Goal: Communication & Community: Answer question/provide support

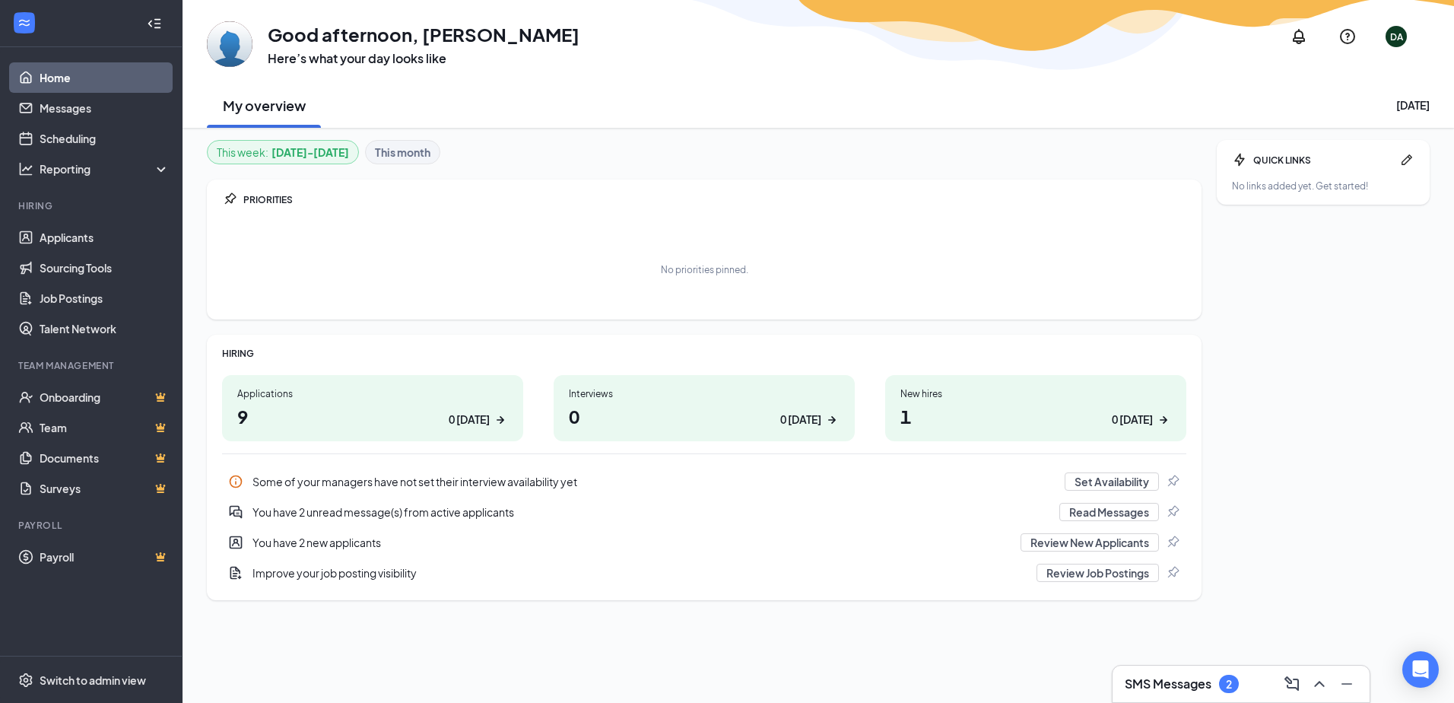
click at [331, 405] on h1 "9 0 [DATE]" at bounding box center [372, 416] width 271 height 26
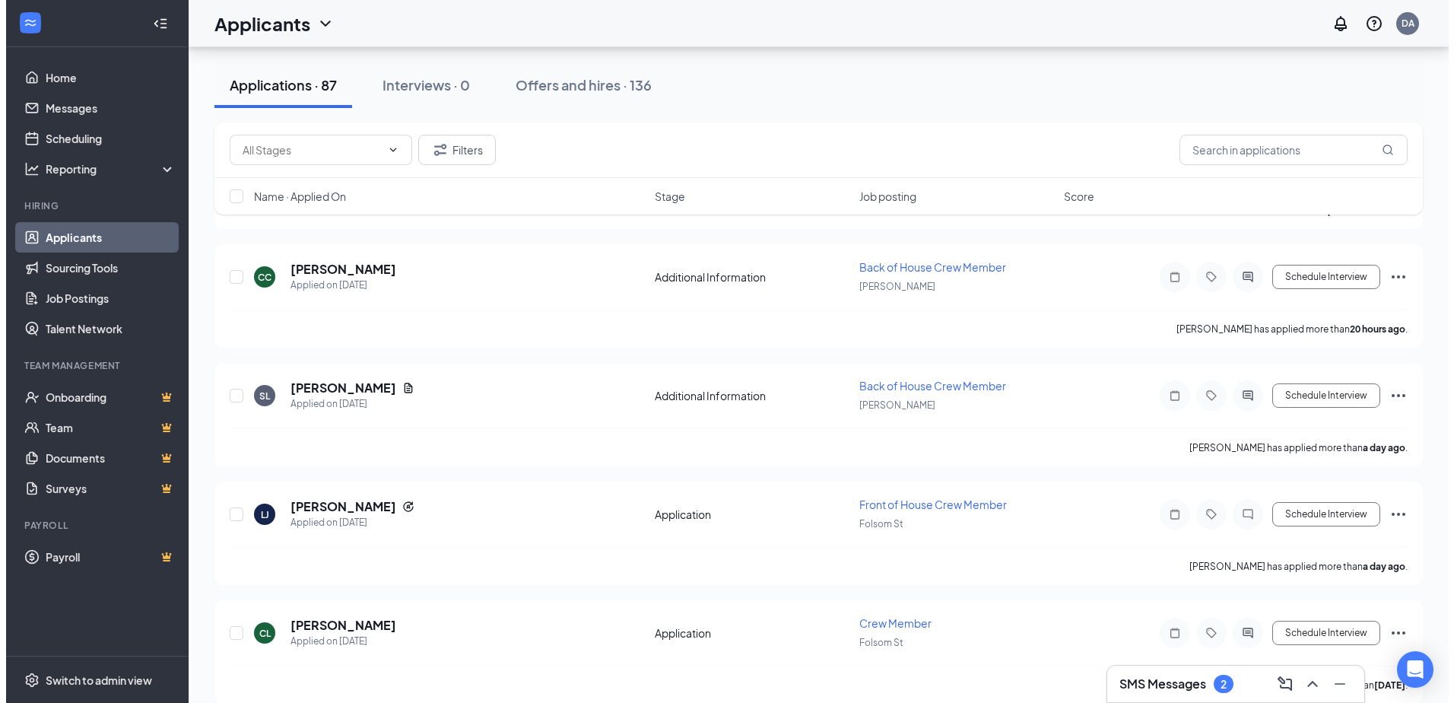
scroll to position [360, 0]
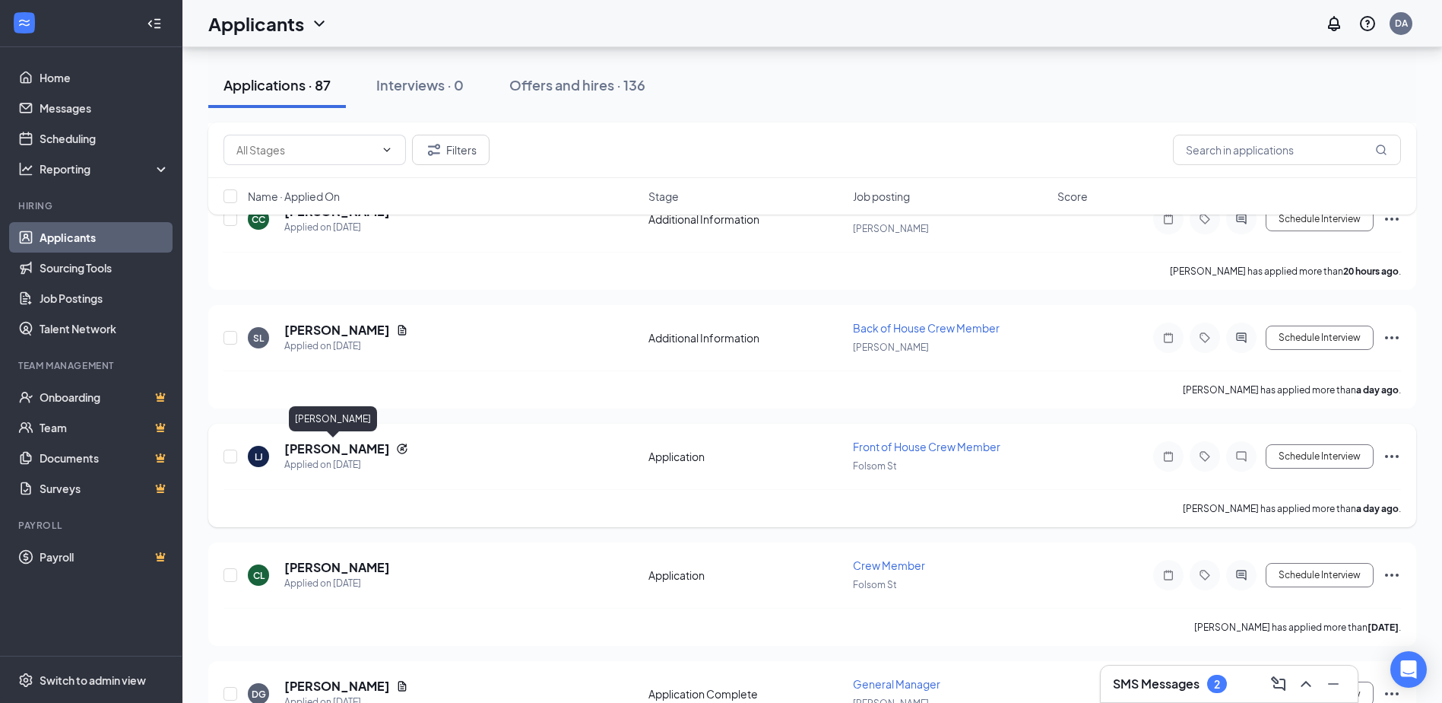
click at [344, 449] on h5 "Lana Johnson" at bounding box center [337, 448] width 106 height 17
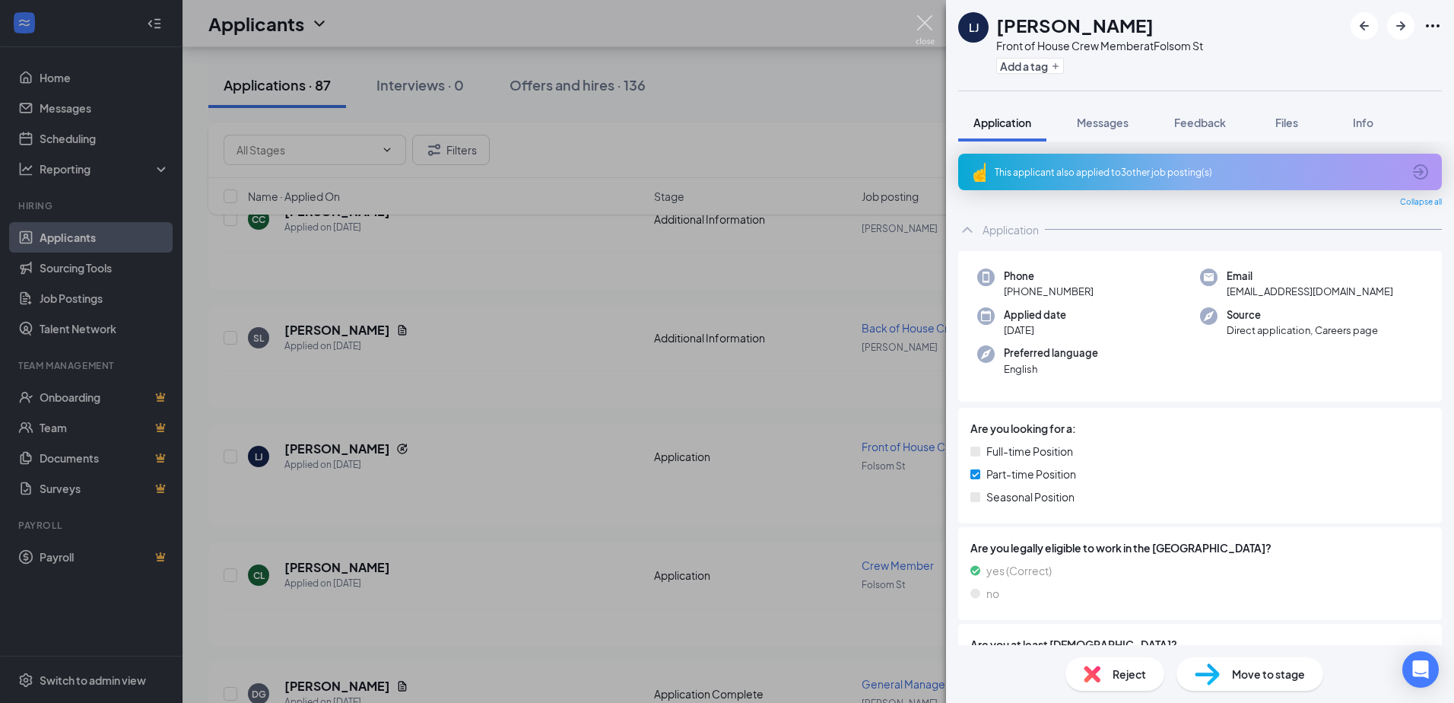
click at [922, 21] on img at bounding box center [925, 30] width 19 height 30
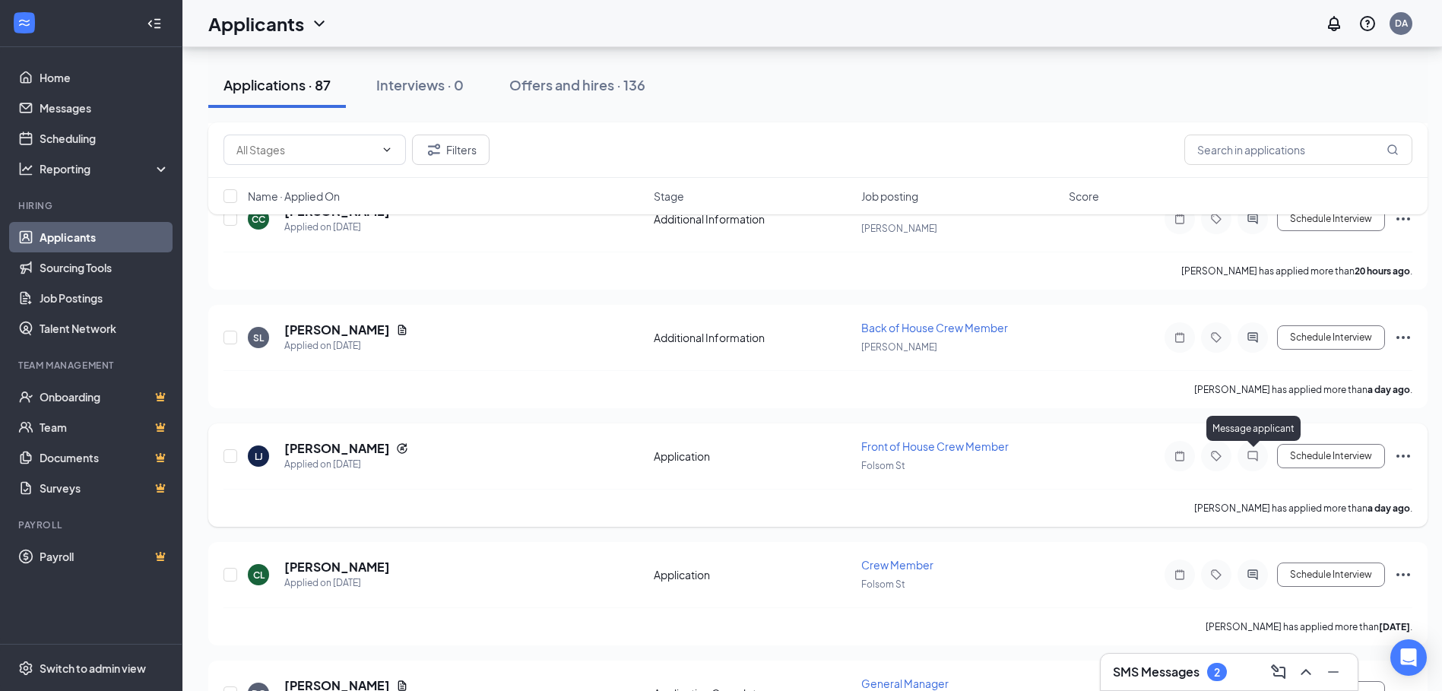
click at [1255, 456] on icon "ChatInactive" at bounding box center [1253, 456] width 18 height 12
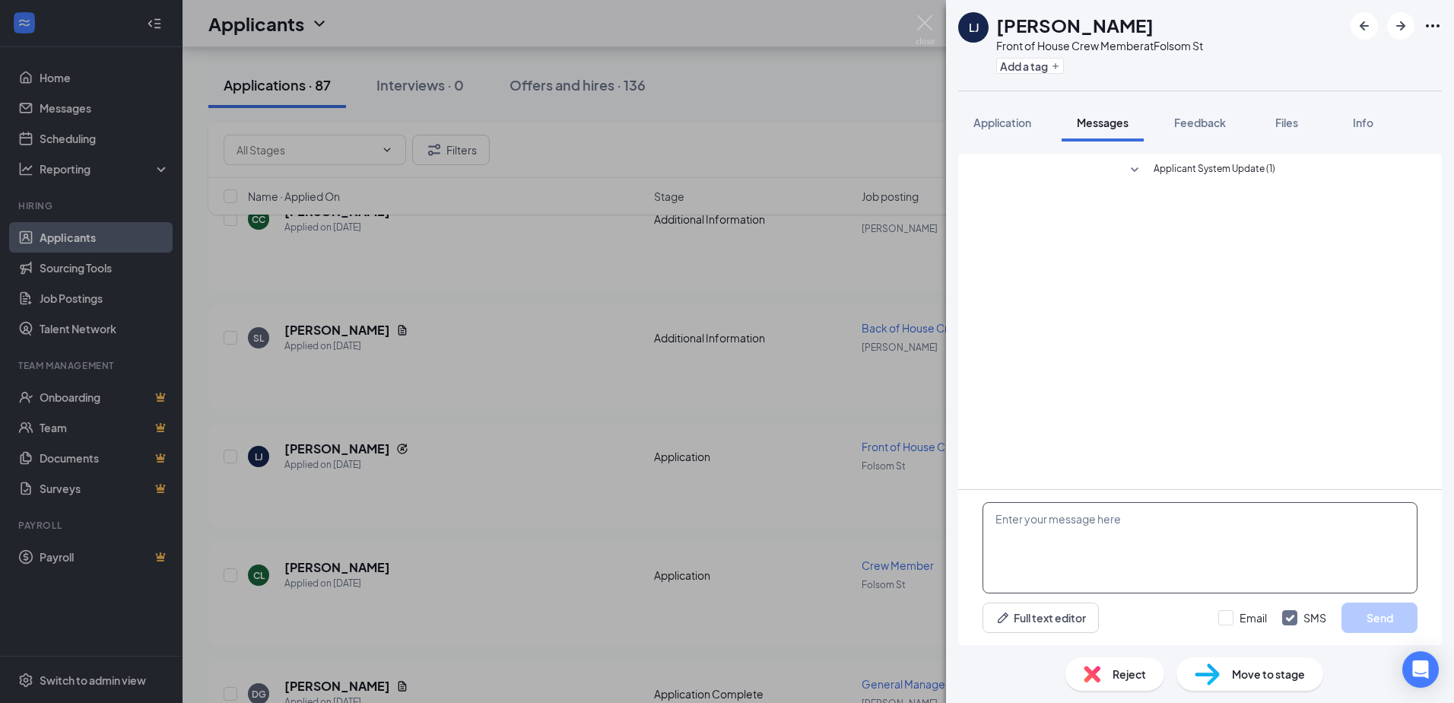
click at [1058, 542] on textarea at bounding box center [1199, 547] width 435 height 91
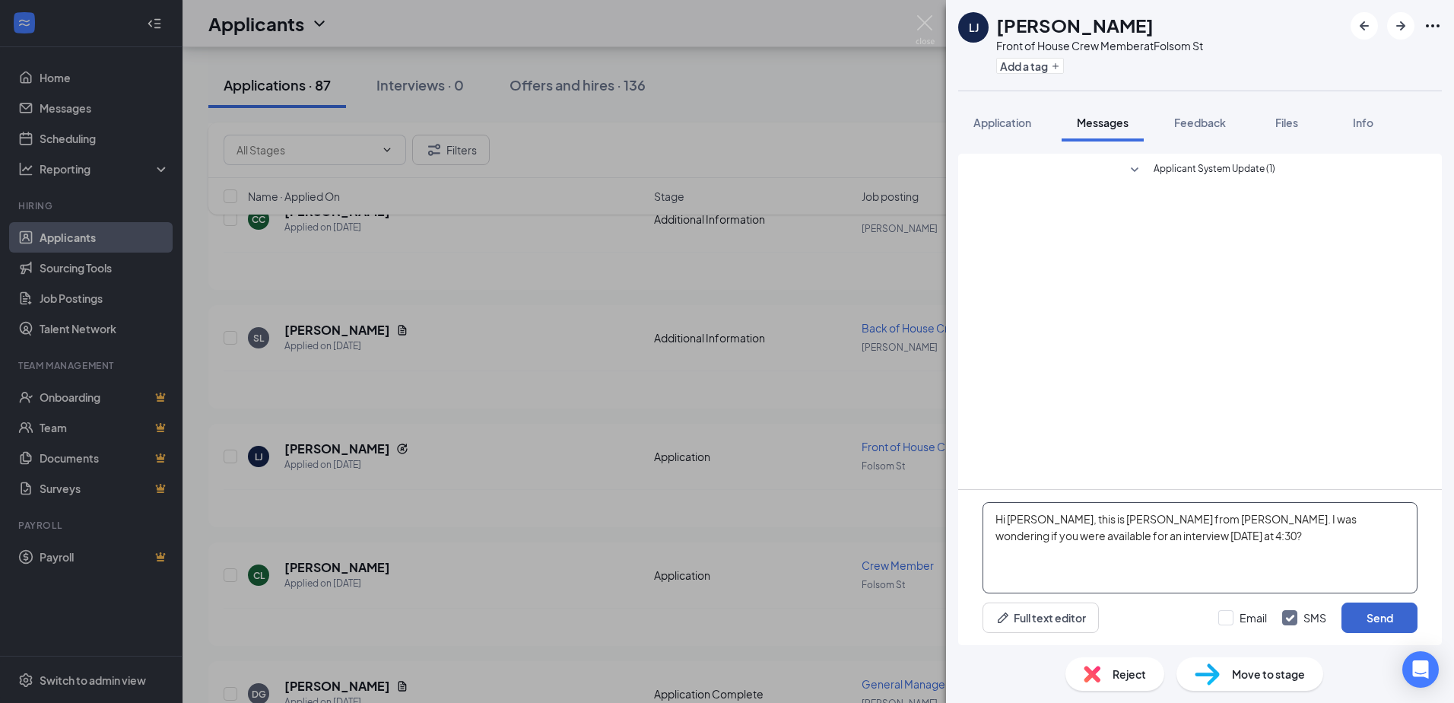
type textarea "Hi Lana, this is Dawn from Culver's. I was wondering if you were available for …"
click at [1376, 619] on button "Send" at bounding box center [1379, 617] width 76 height 30
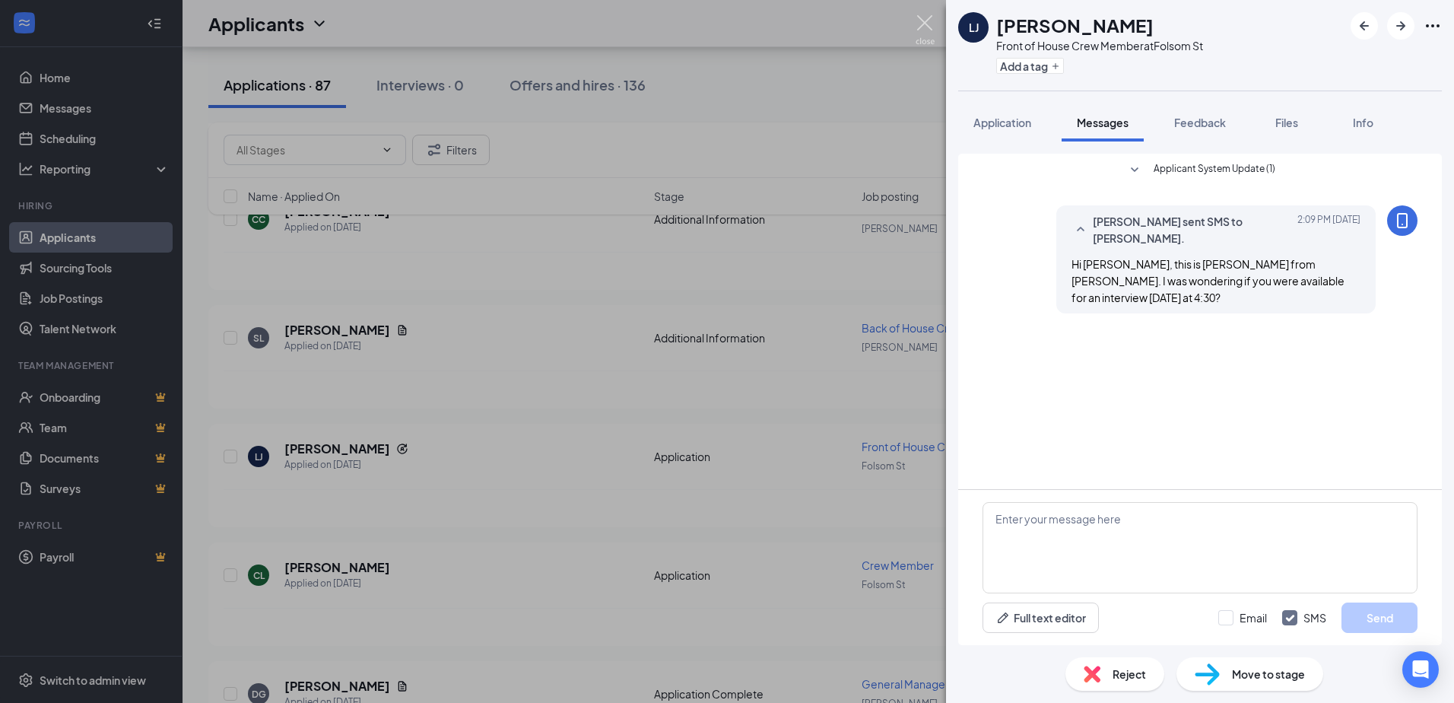
drag, startPoint x: 922, startPoint y: 16, endPoint x: 945, endPoint y: 36, distance: 30.7
click at [922, 15] on img at bounding box center [925, 30] width 19 height 30
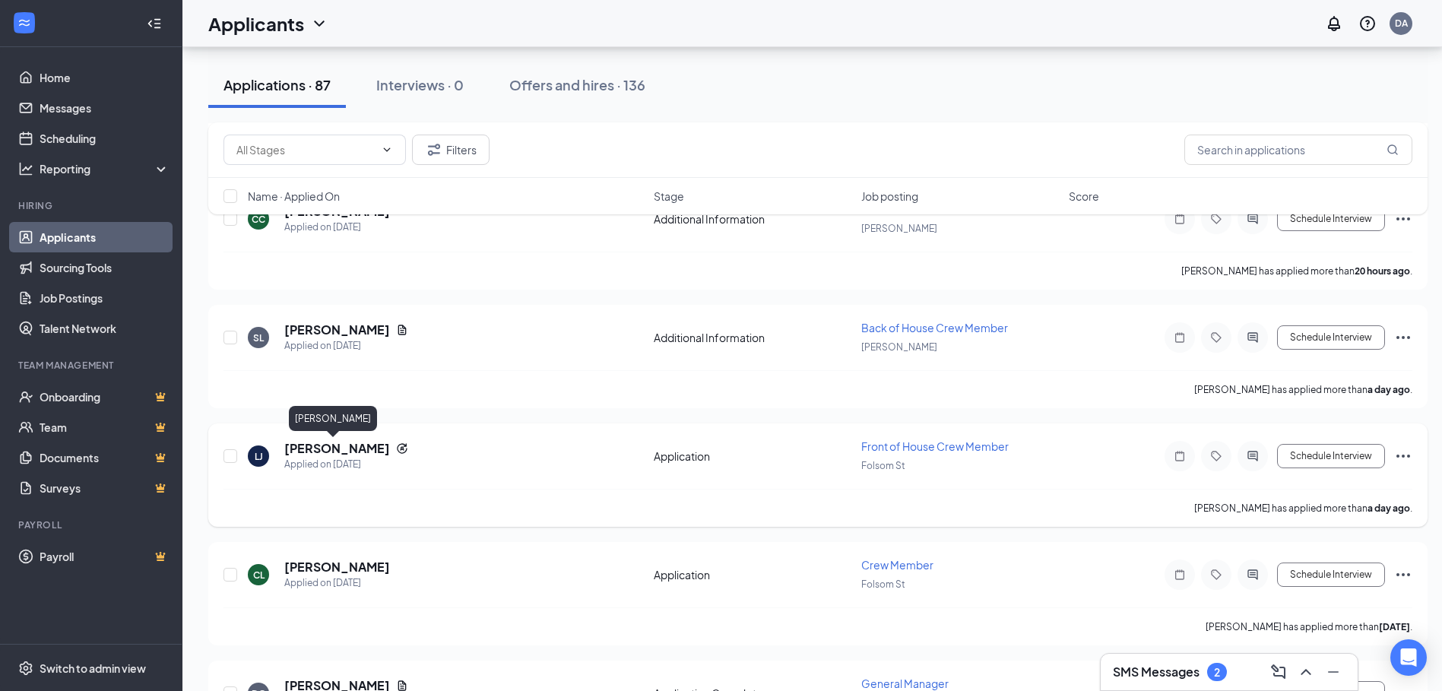
click at [325, 447] on h5 "Lana Johnson" at bounding box center [337, 448] width 106 height 17
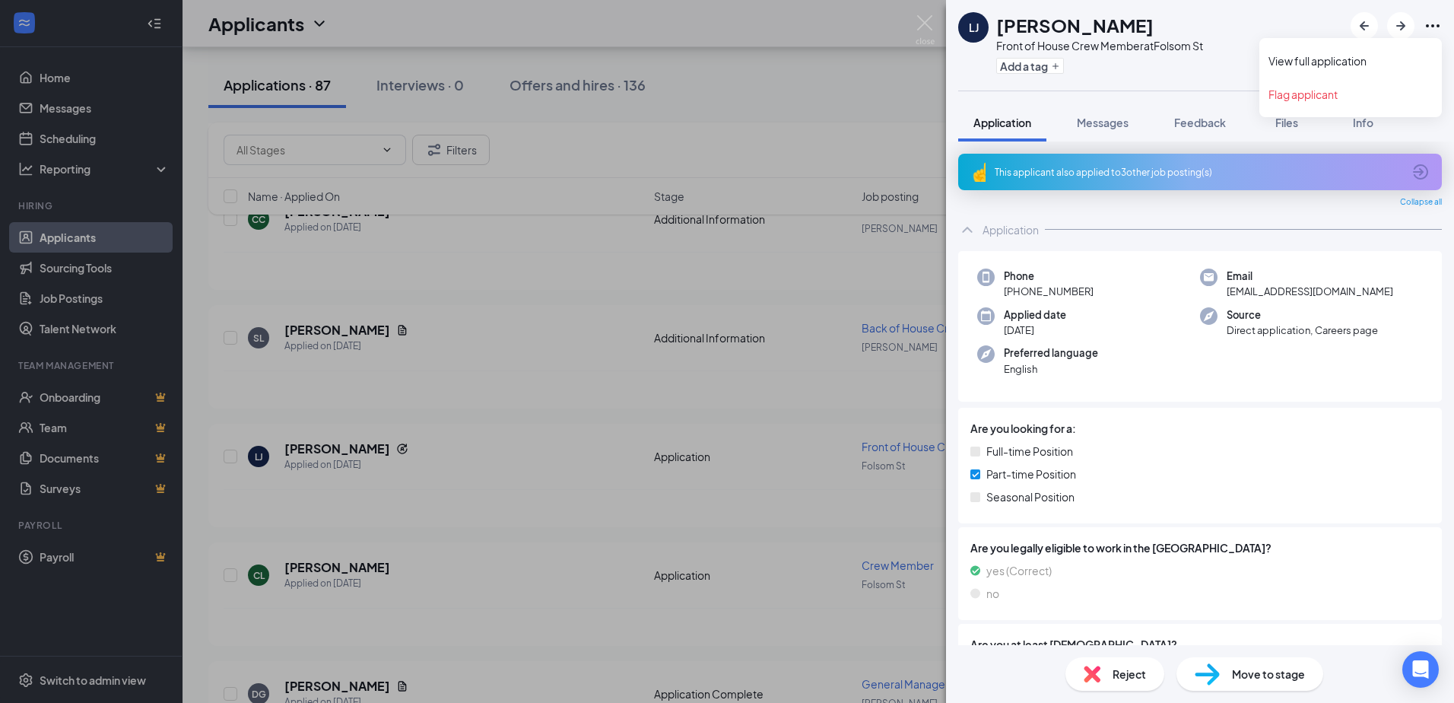
click at [1434, 24] on icon "Ellipses" at bounding box center [1432, 26] width 18 height 18
click at [1336, 61] on link "View full application" at bounding box center [1350, 60] width 164 height 15
click at [926, 16] on img at bounding box center [925, 30] width 19 height 30
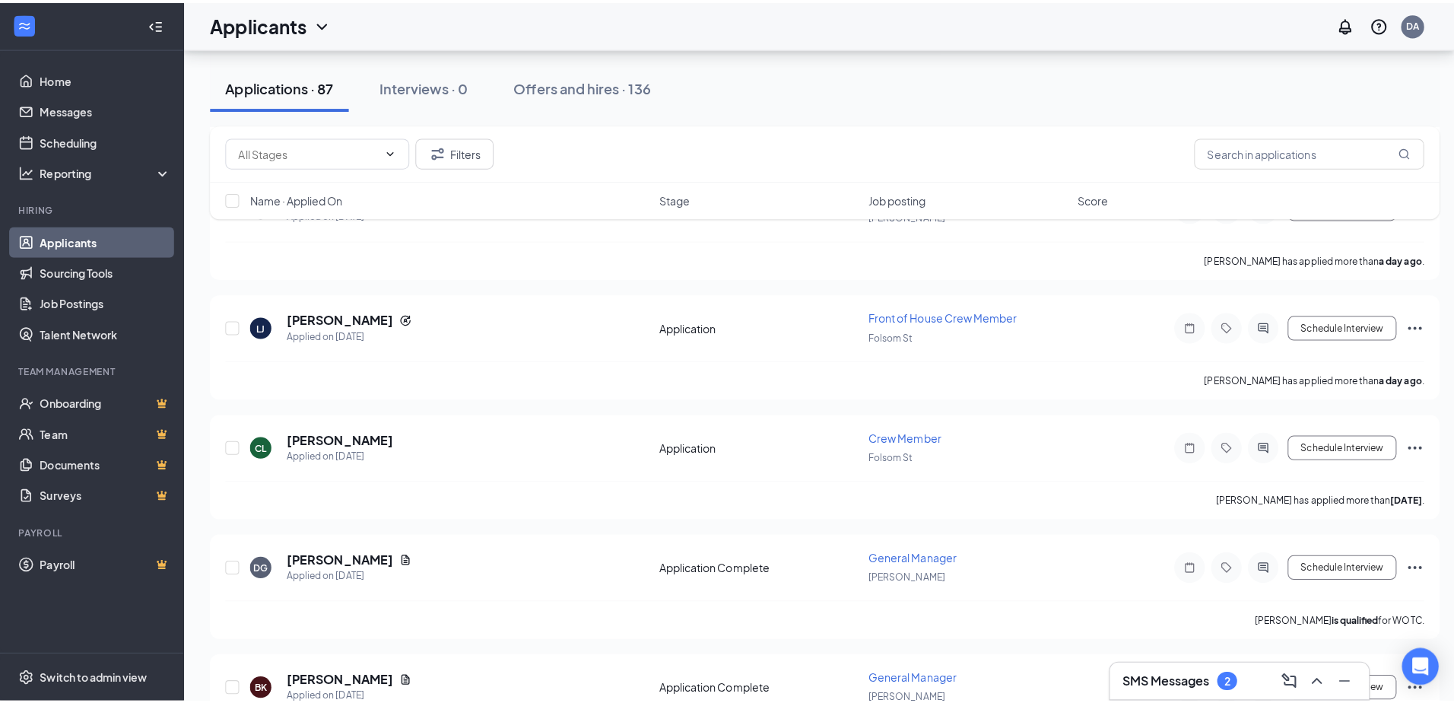
scroll to position [497, 0]
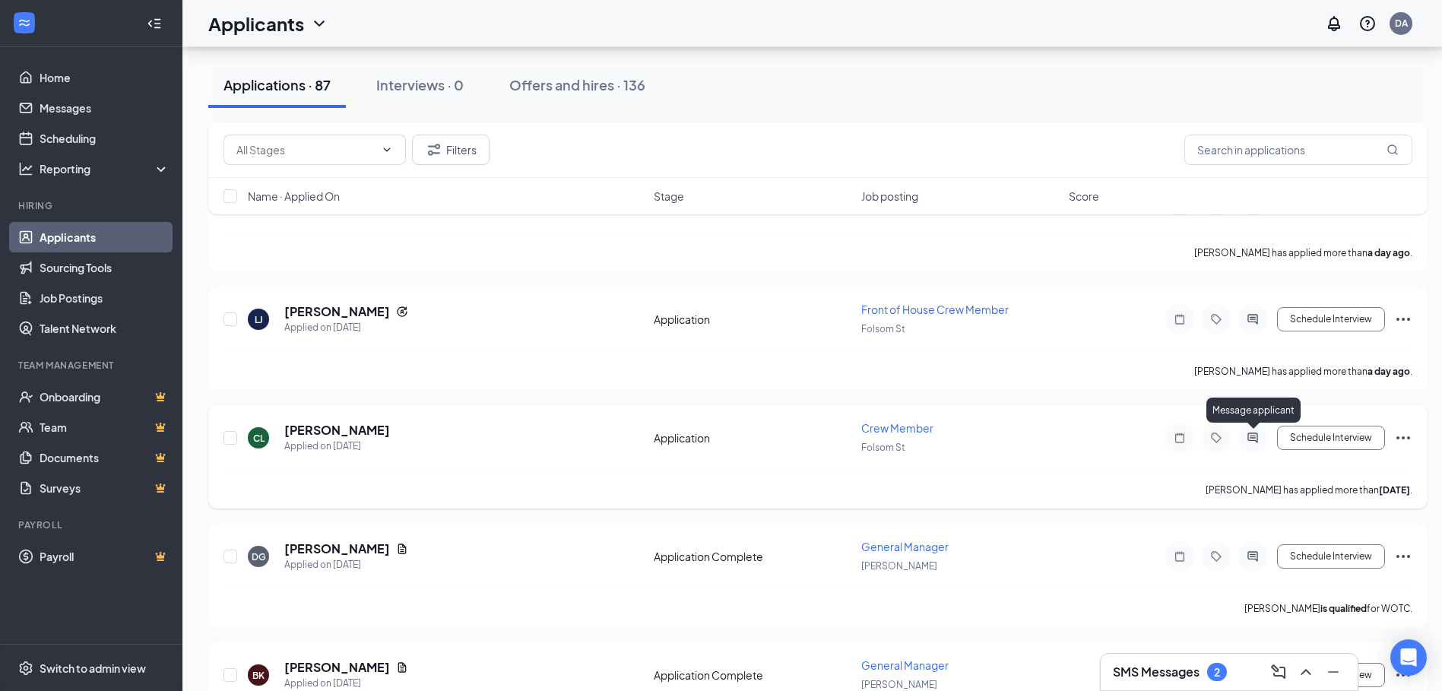
click at [1255, 442] on icon "ActiveChat" at bounding box center [1253, 438] width 18 height 12
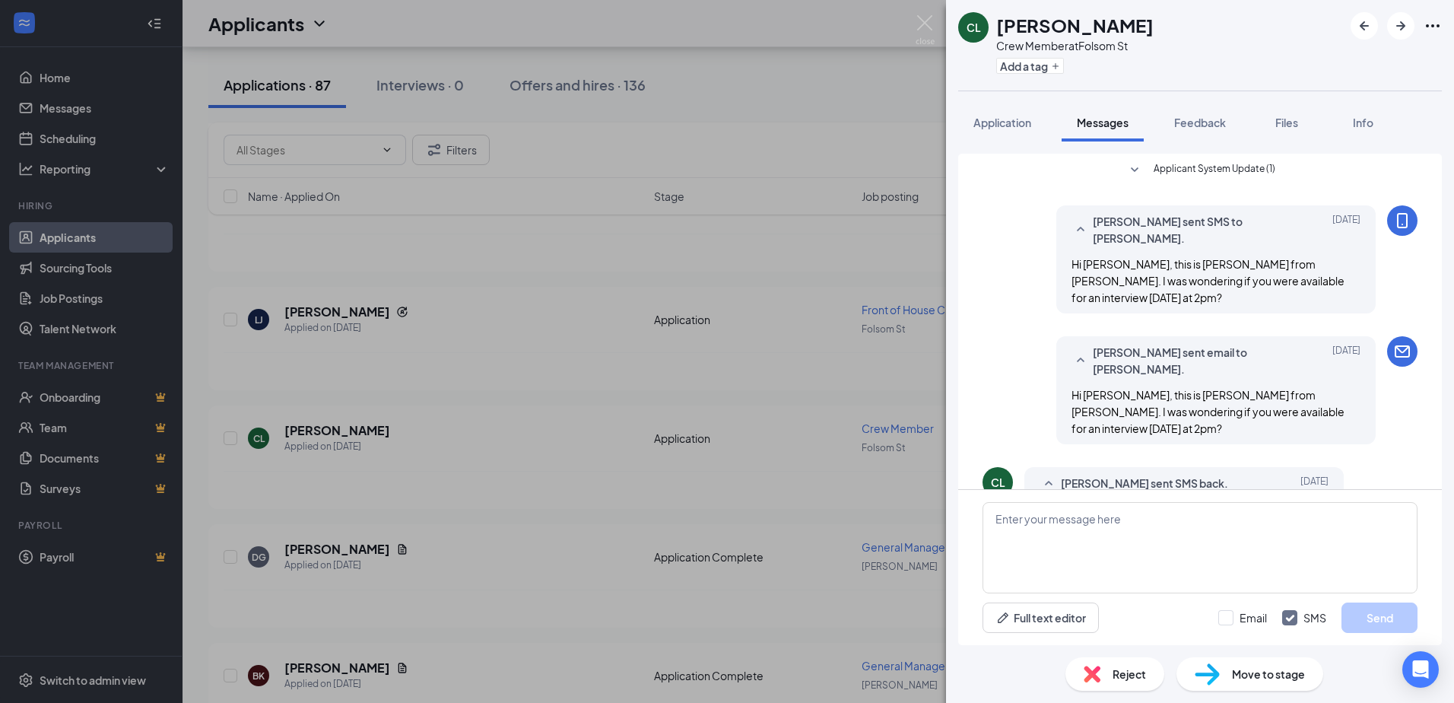
scroll to position [153, 0]
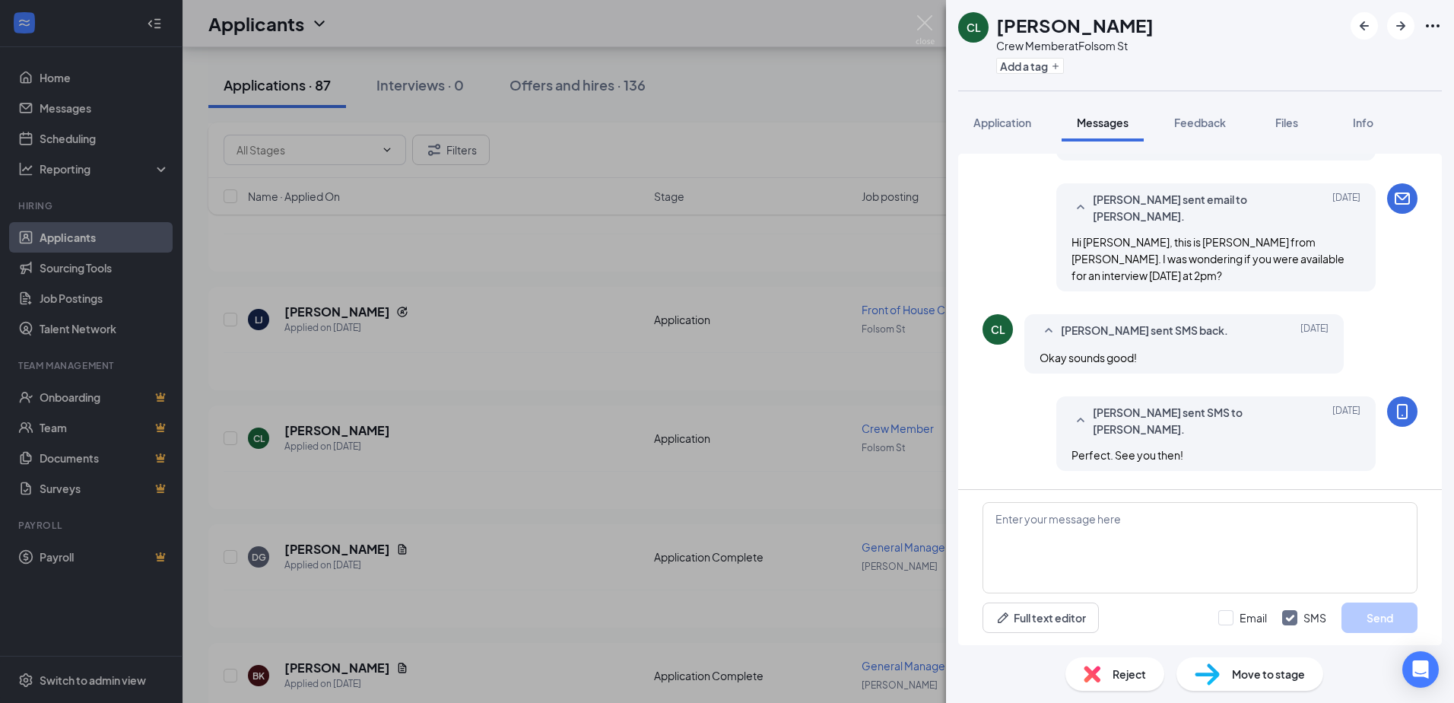
click at [922, 11] on div "CL Carter Lane Crew Member at Folsom St Add a tag Application Messages Feedback…" at bounding box center [727, 351] width 1454 height 703
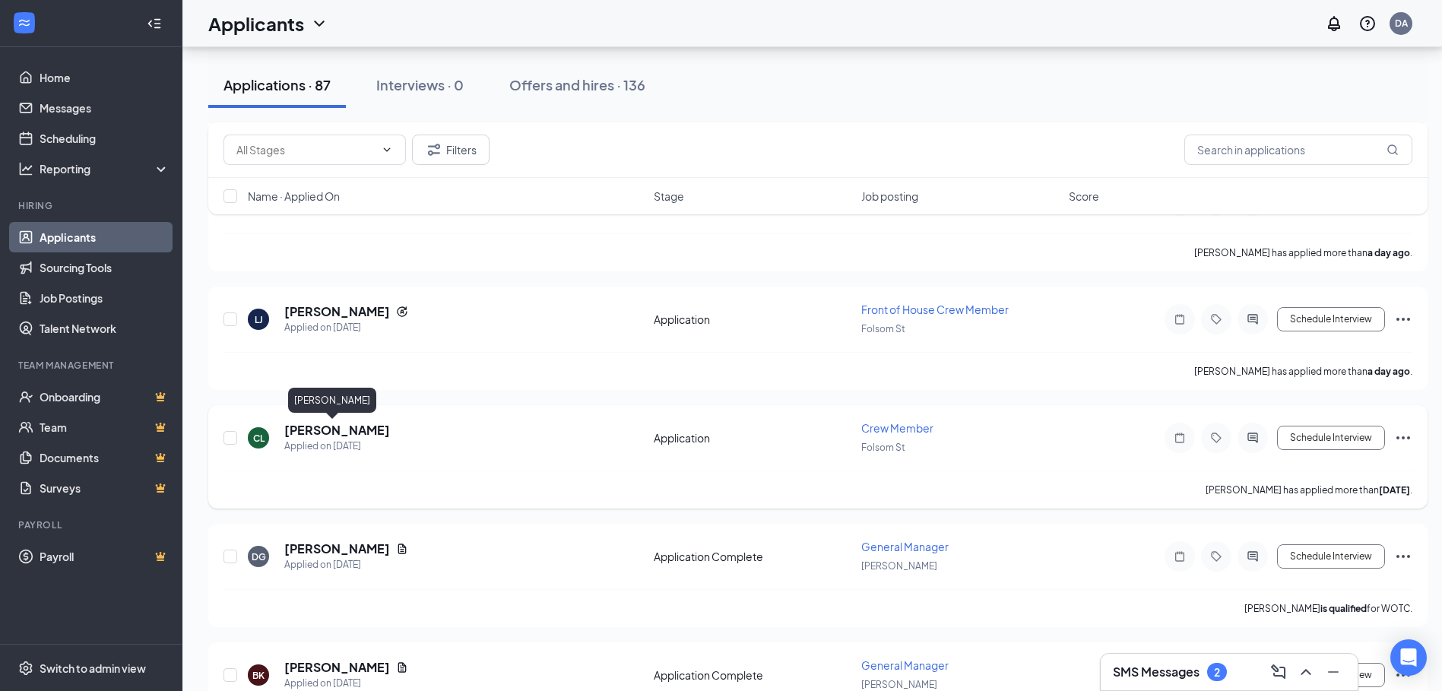
click at [333, 425] on h5 "[PERSON_NAME]" at bounding box center [337, 430] width 106 height 17
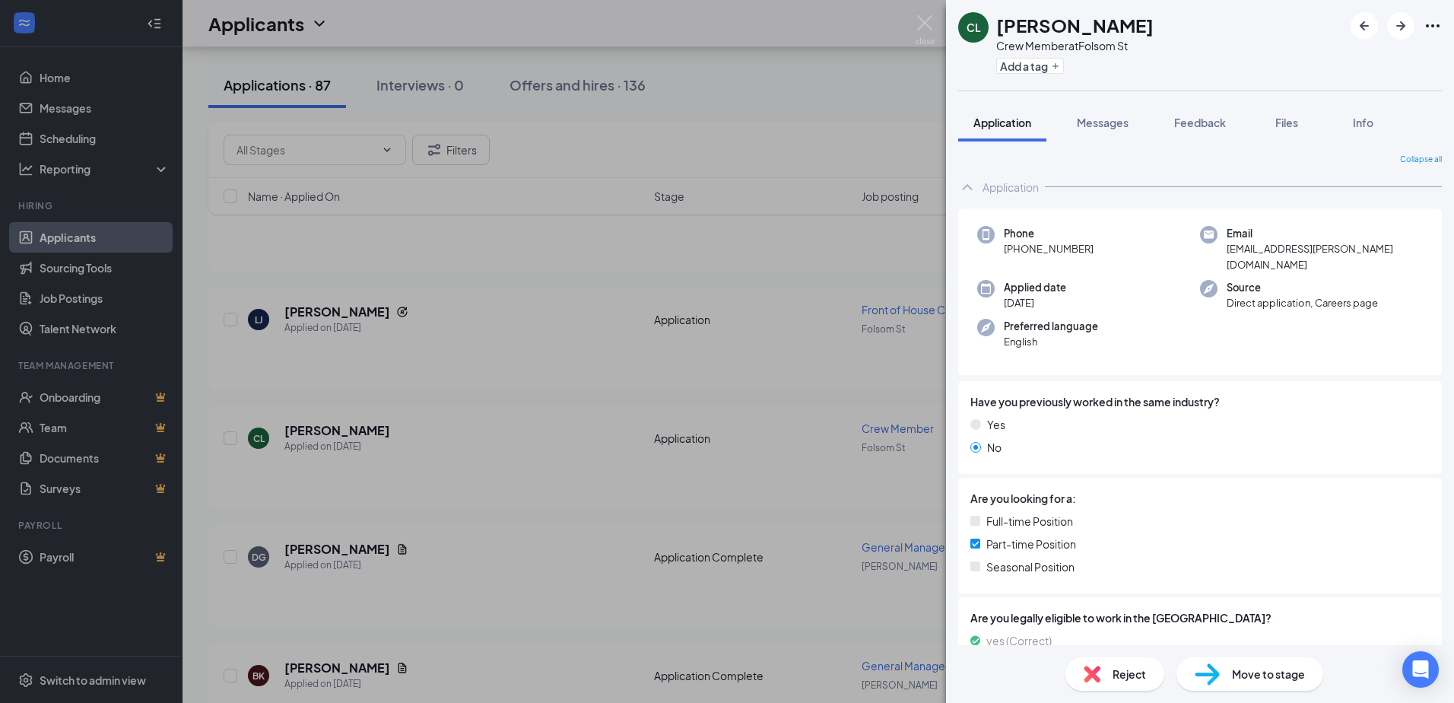
click at [1433, 20] on icon "Ellipses" at bounding box center [1432, 26] width 18 height 18
click at [1350, 62] on link "View full application" at bounding box center [1350, 60] width 164 height 15
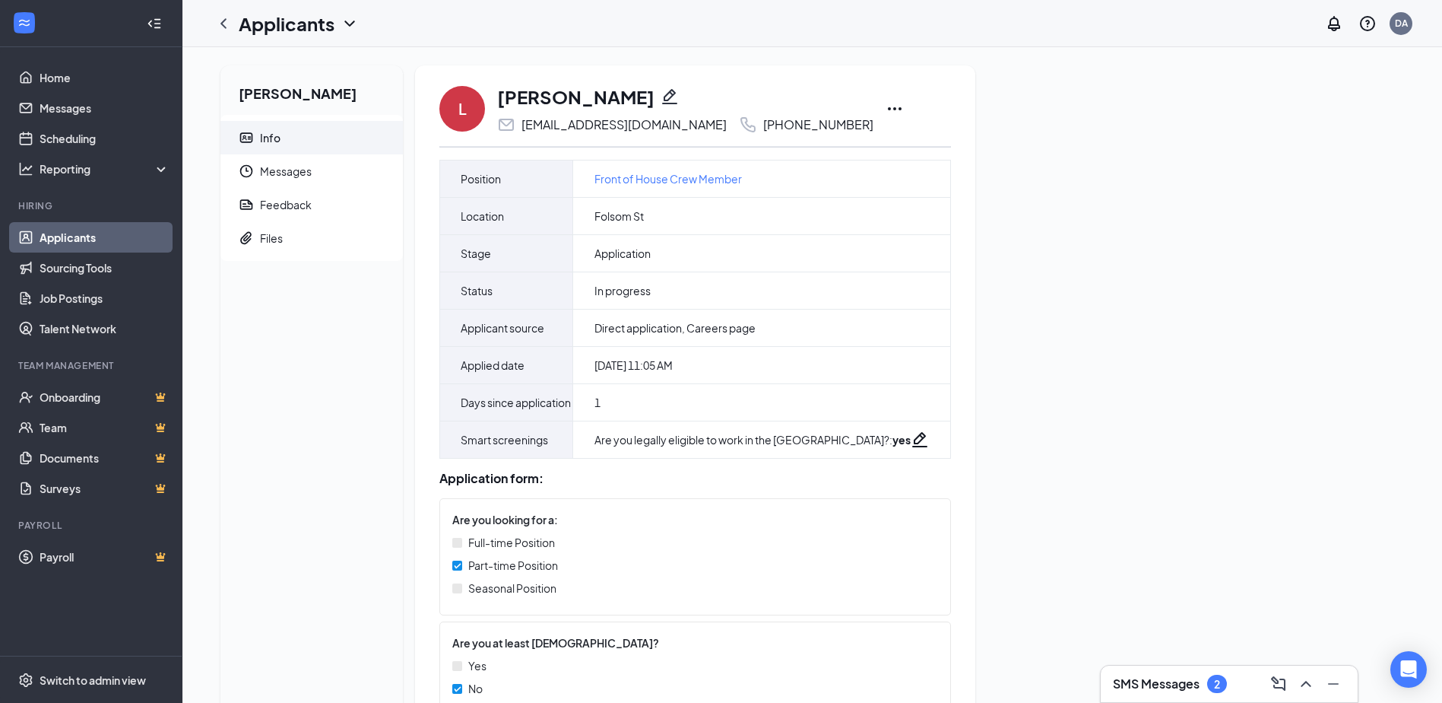
click at [886, 105] on icon "Ellipses" at bounding box center [895, 109] width 18 height 18
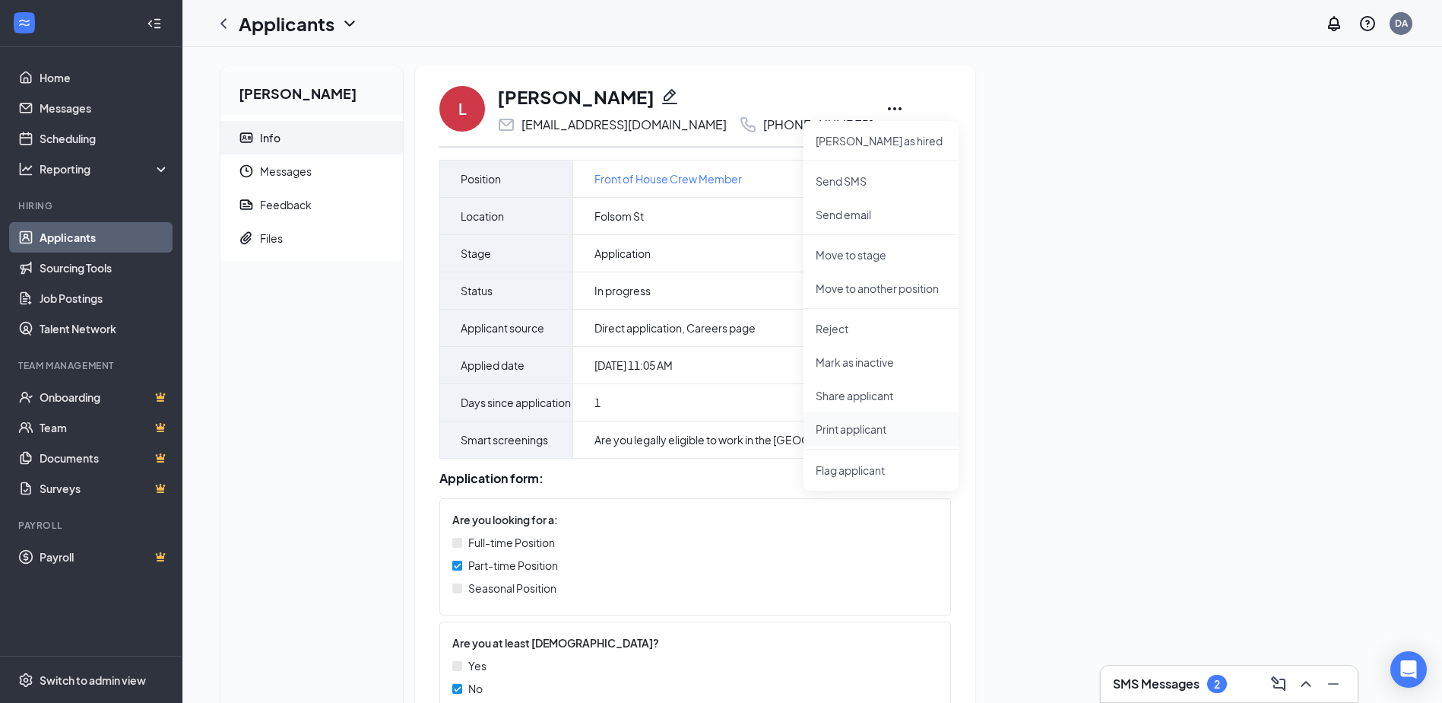
click at [874, 427] on p "Print applicant" at bounding box center [881, 428] width 131 height 15
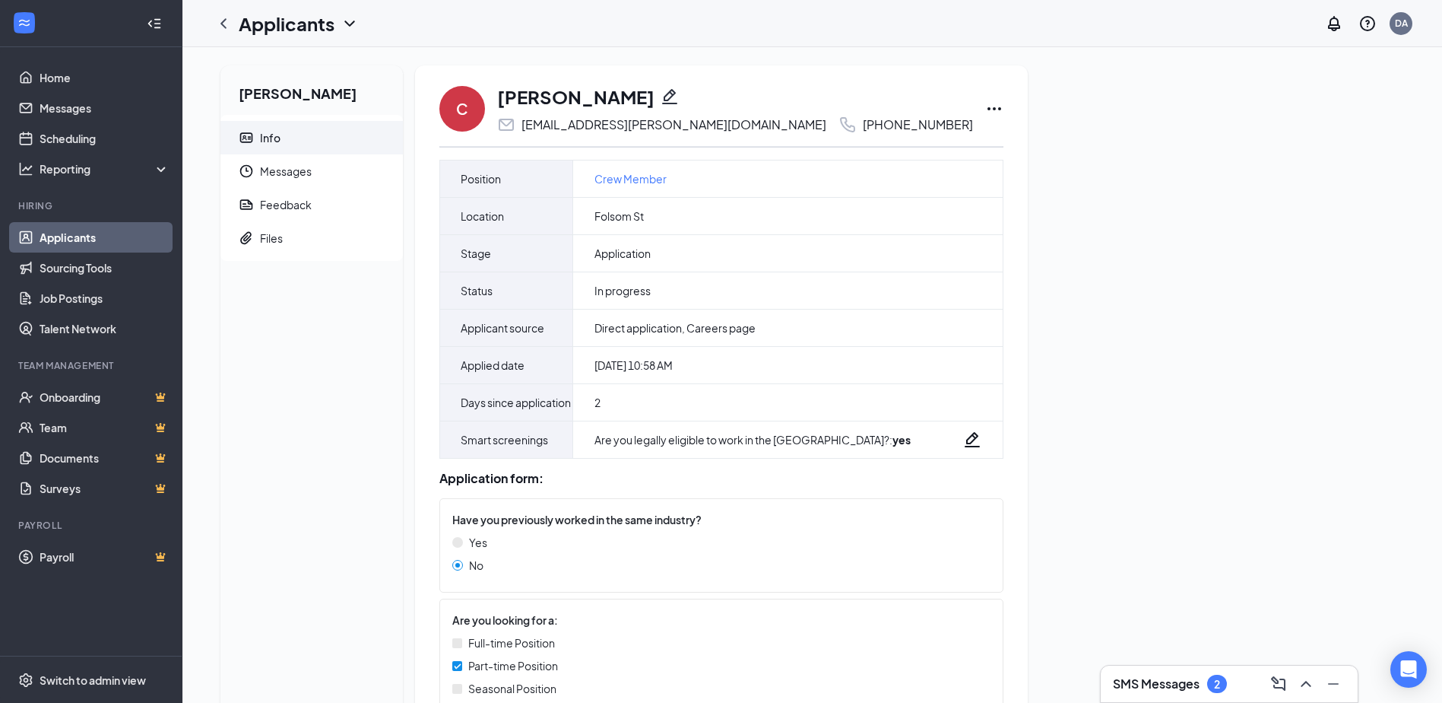
click at [985, 109] on icon "Ellipses" at bounding box center [994, 109] width 18 height 18
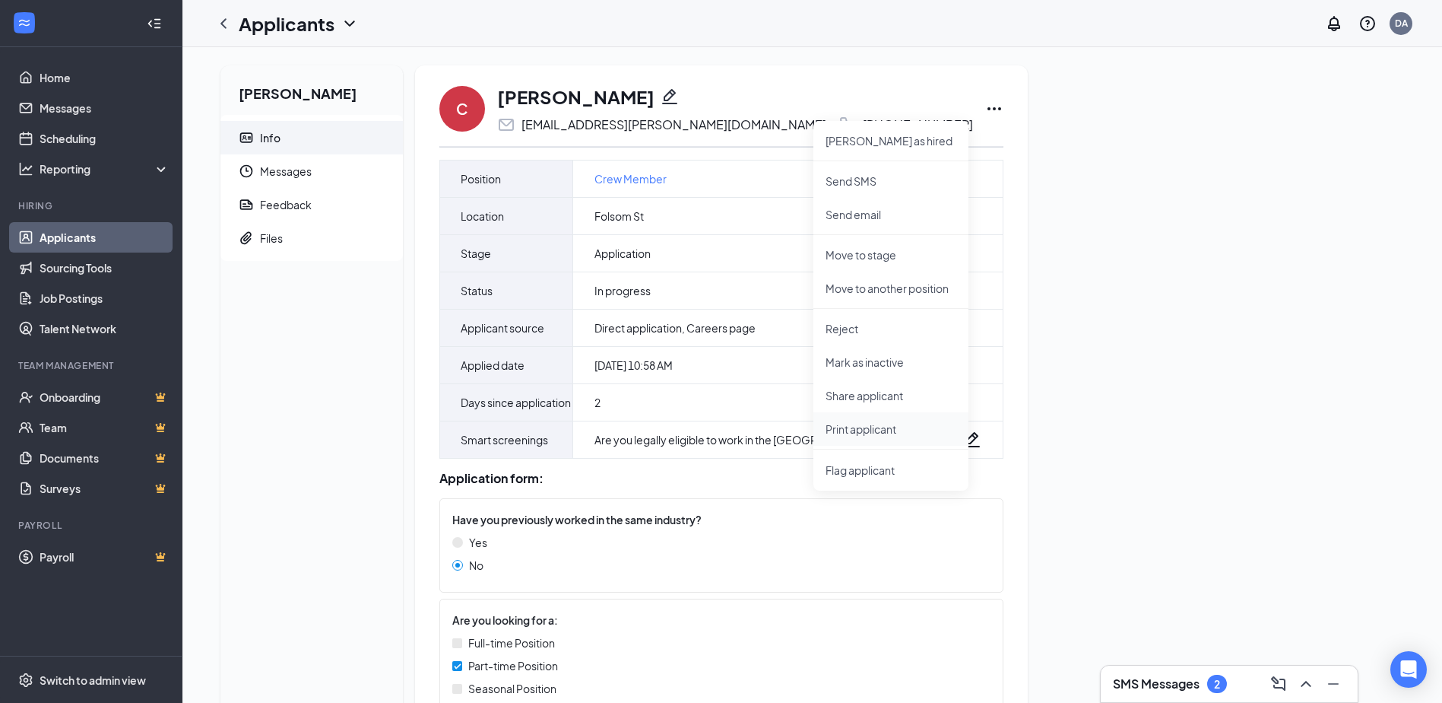
click at [873, 425] on p "Print applicant" at bounding box center [891, 428] width 131 height 15
